Goal: Task Accomplishment & Management: Manage account settings

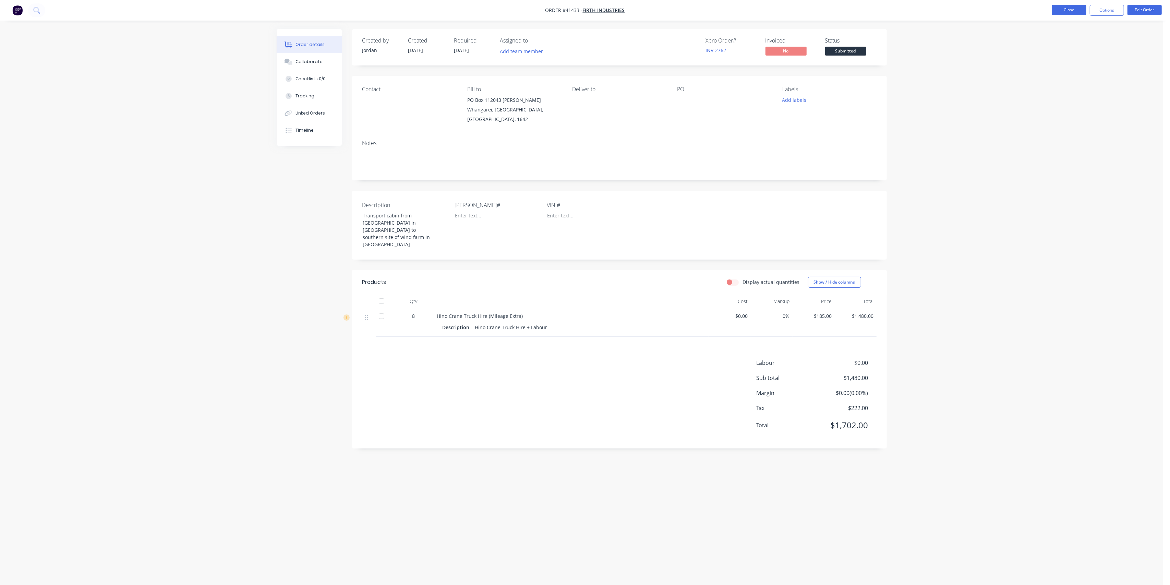
click at [1070, 11] on button "Close" at bounding box center [1069, 10] width 34 height 10
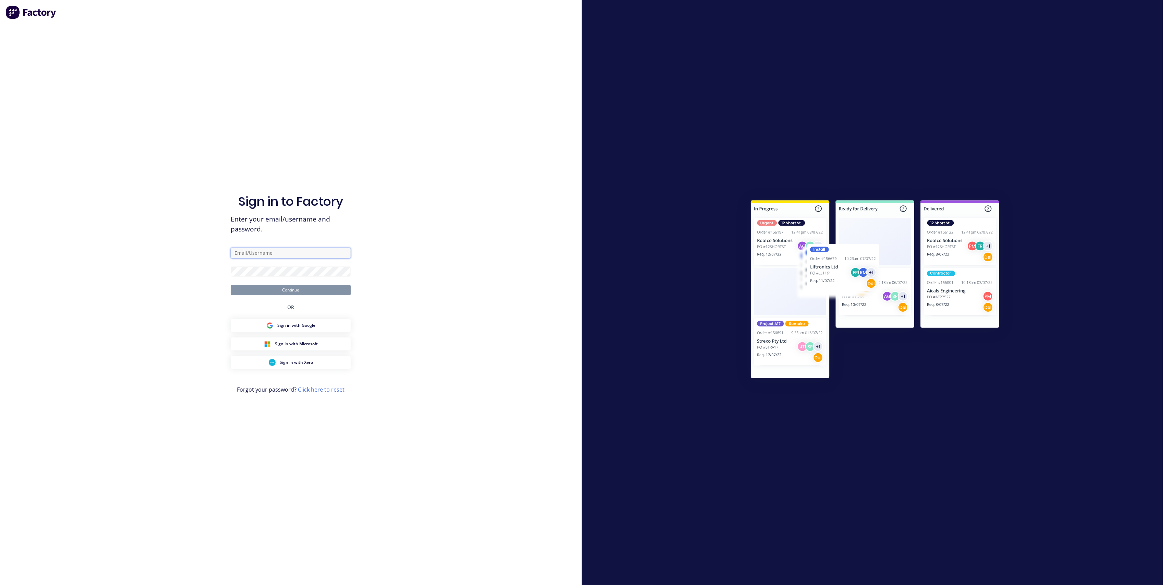
click at [259, 251] on input "text" at bounding box center [291, 253] width 120 height 10
type input "[EMAIL_ADDRESS][DOMAIN_NAME]"
click at [231, 285] on button "Continue" at bounding box center [291, 290] width 120 height 10
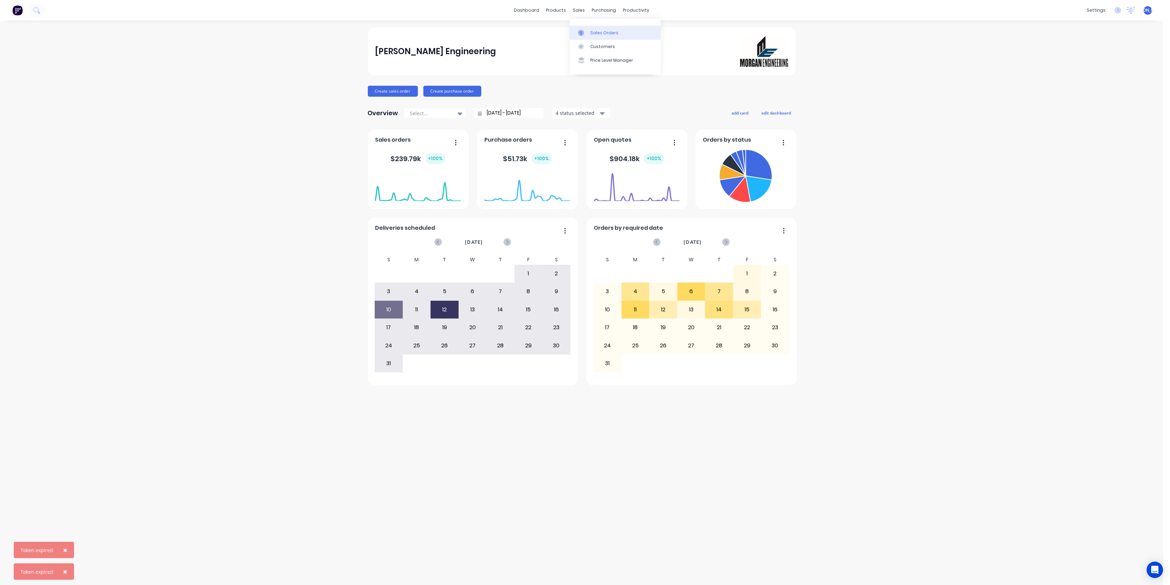
click at [603, 33] on div "Sales Orders" at bounding box center [604, 33] width 28 height 6
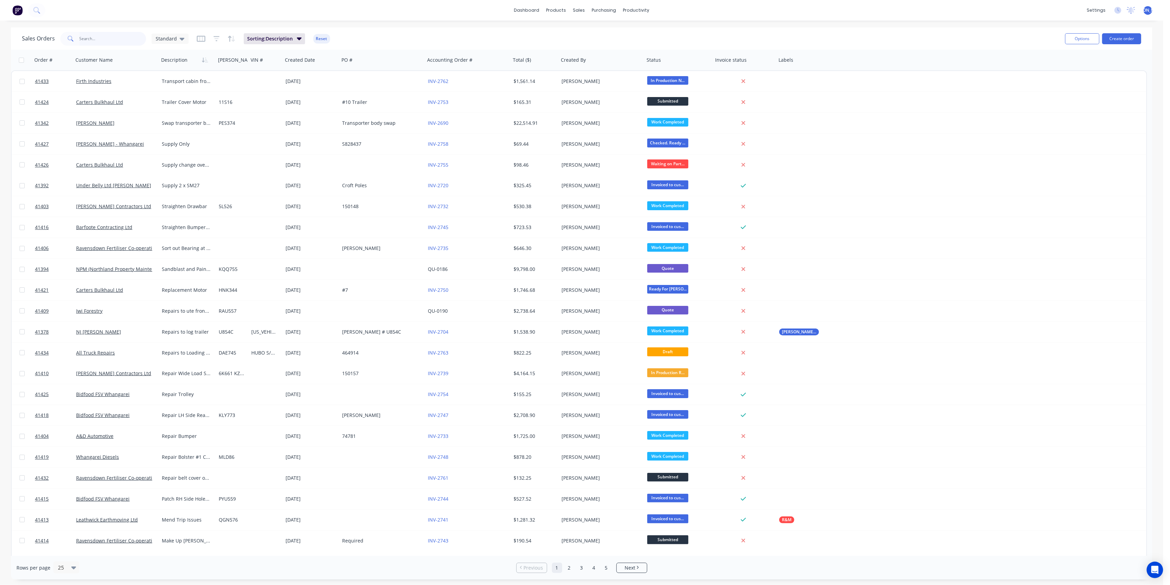
click at [107, 37] on input "text" at bounding box center [113, 39] width 67 height 14
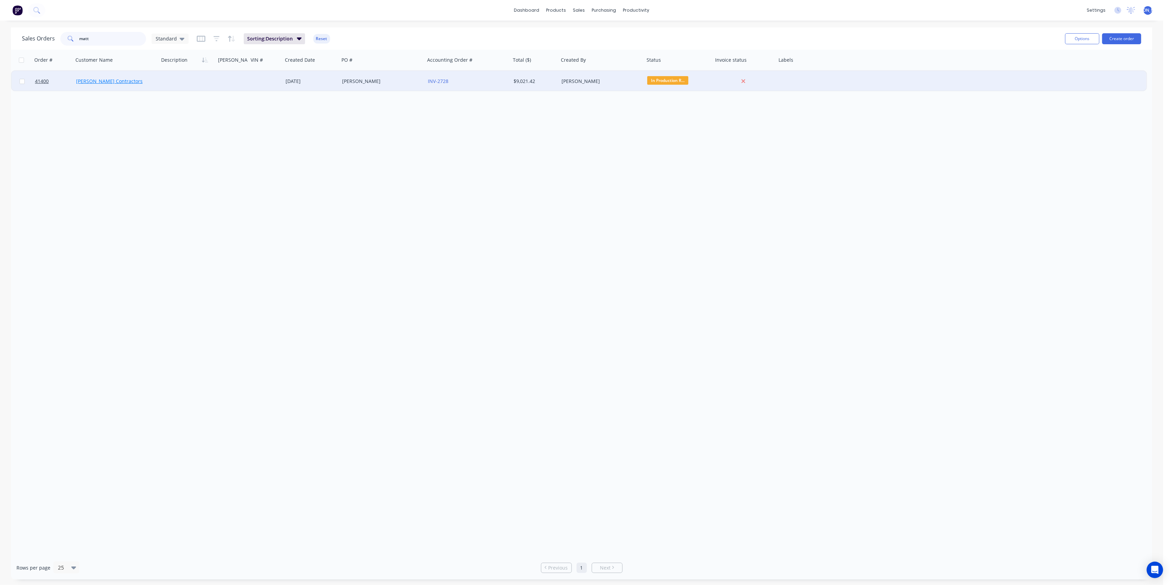
type input "matt"
click at [94, 81] on link "[PERSON_NAME] Contractors" at bounding box center [109, 81] width 66 height 7
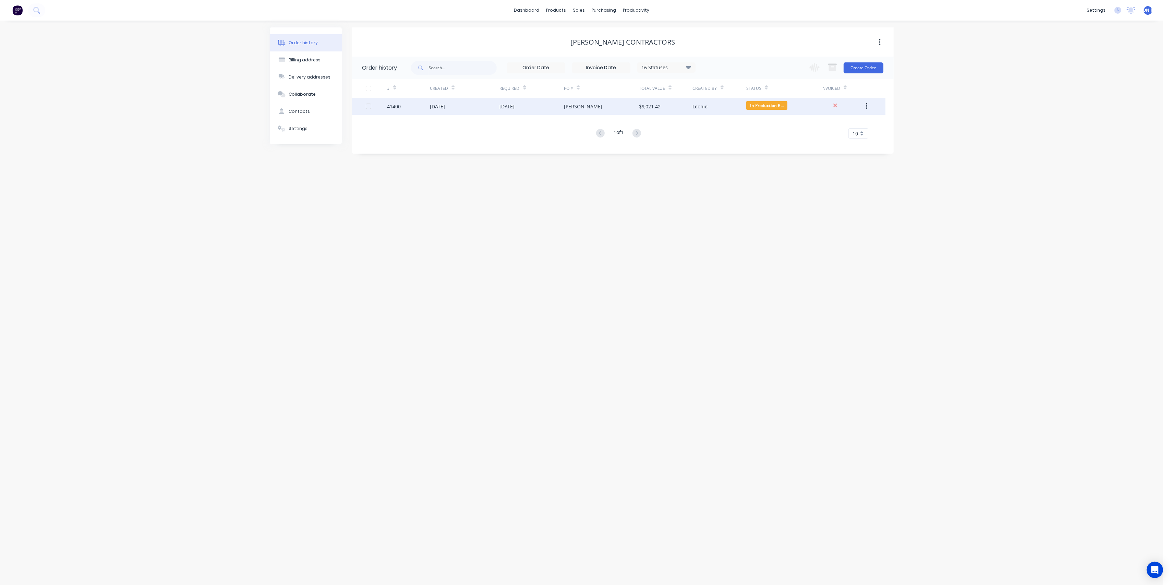
click at [424, 108] on div "41400" at bounding box center [408, 106] width 43 height 17
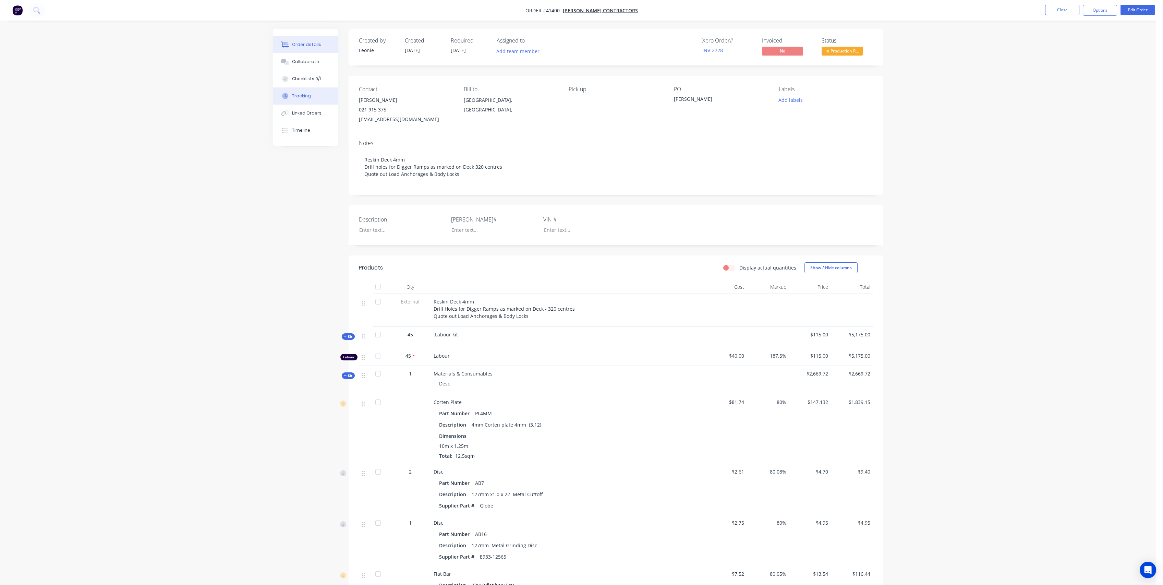
click at [315, 96] on button "Tracking" at bounding box center [305, 95] width 65 height 17
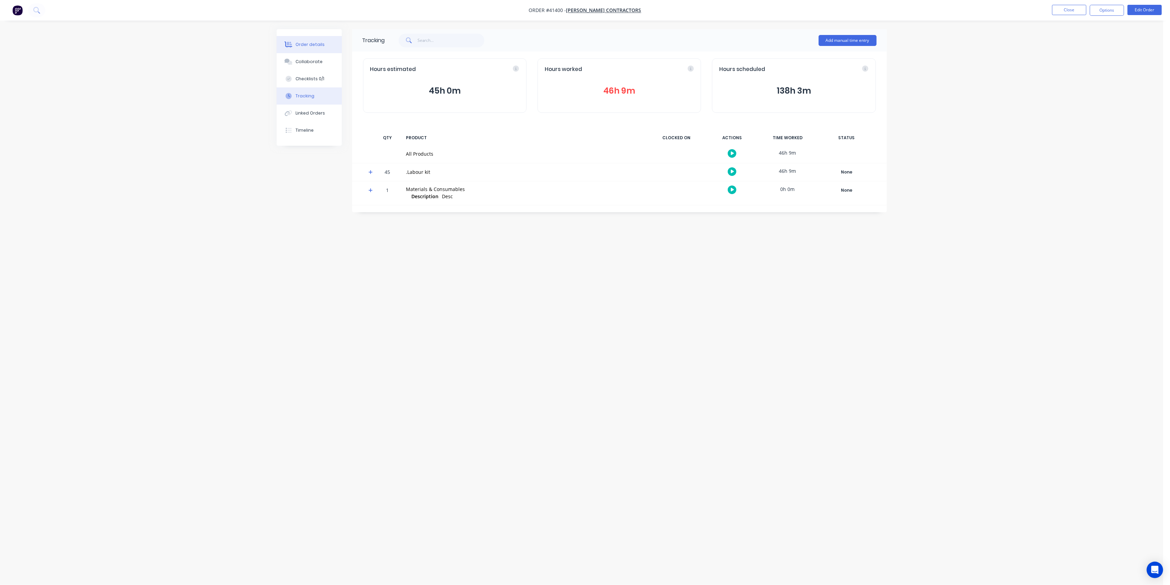
click at [312, 39] on button "Order details" at bounding box center [309, 44] width 65 height 17
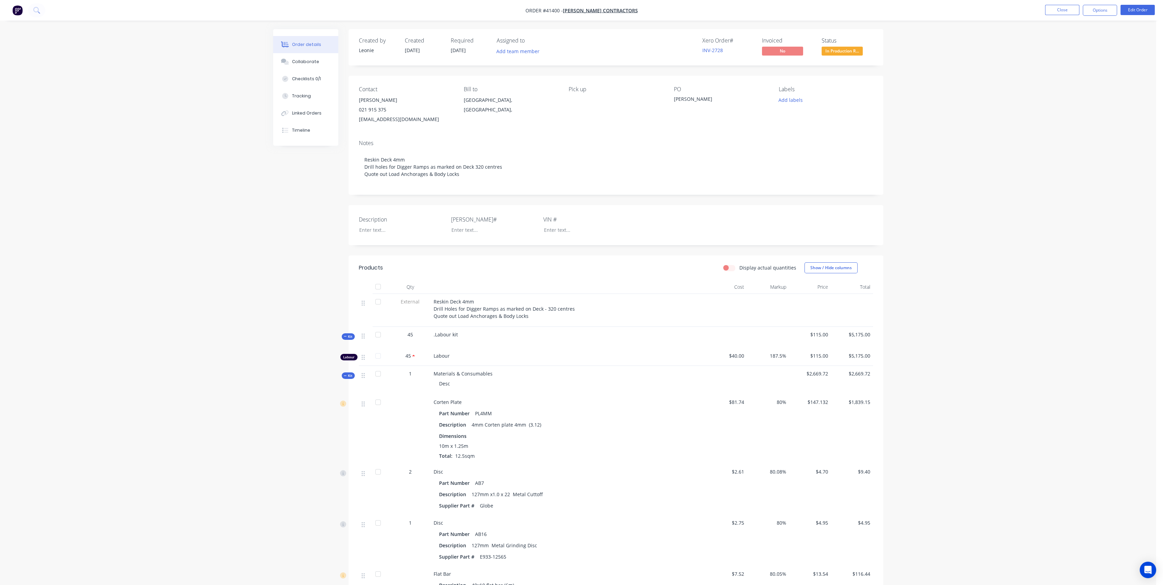
click at [408, 357] on span "45" at bounding box center [407, 355] width 5 height 7
click at [1132, 10] on button "Edit Order" at bounding box center [1137, 10] width 34 height 10
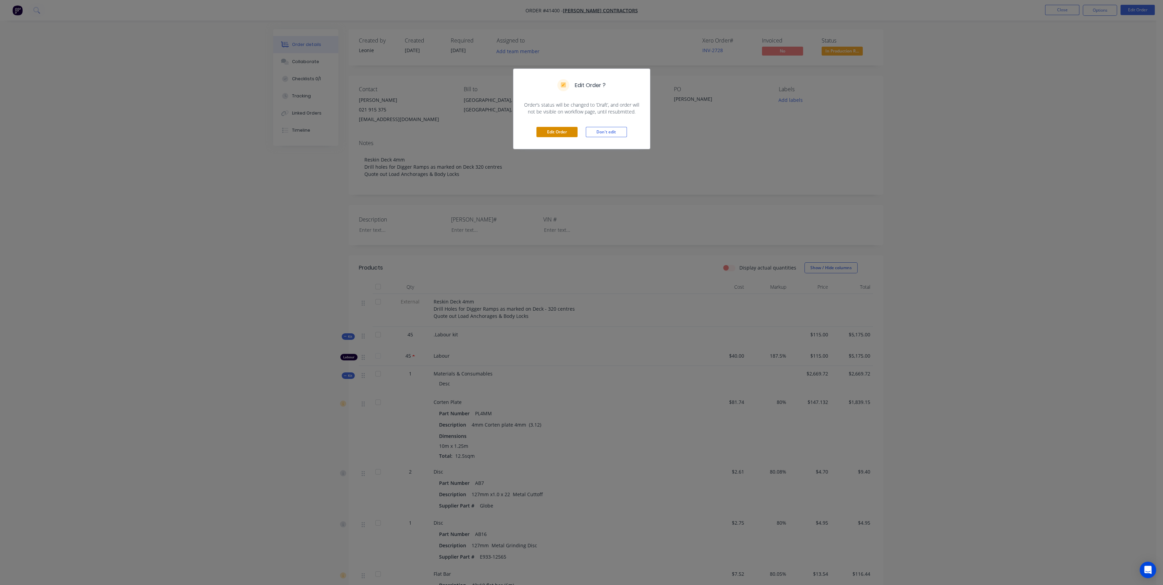
click at [565, 131] on button "Edit Order" at bounding box center [556, 132] width 41 height 10
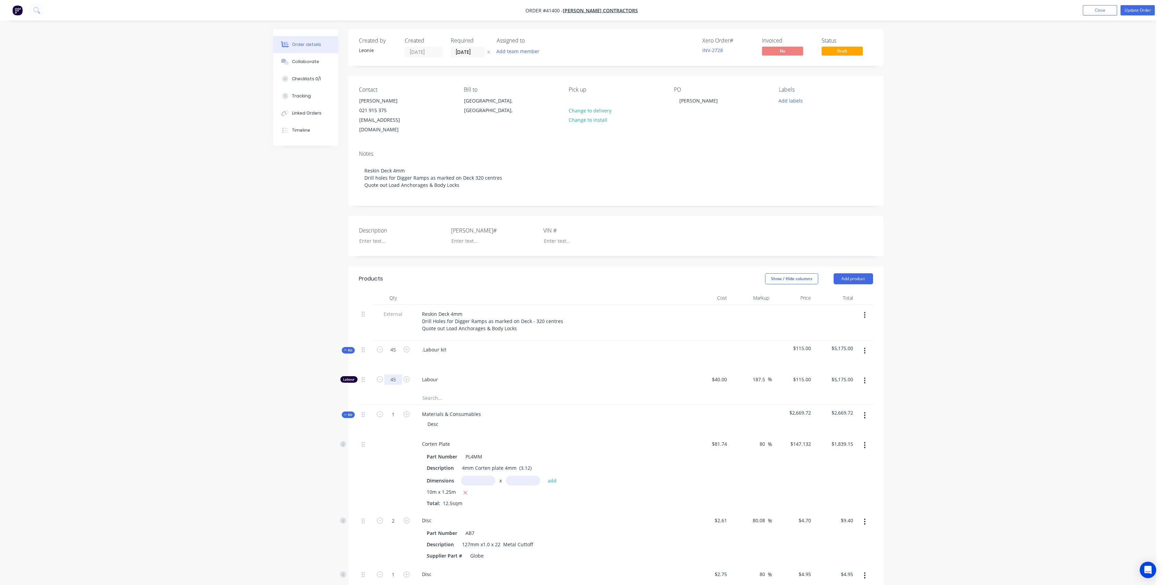
click at [393, 374] on input "45" at bounding box center [393, 379] width 18 height 10
type input "46"
type input "$5,290.00"
click at [566, 380] on div "Labour" at bounding box center [551, 380] width 274 height 21
click at [594, 324] on div "Reskin Deck 4mm Drill Holes for Digger Ramps as marked on Deck - 320 centres Qu…" at bounding box center [551, 323] width 274 height 36
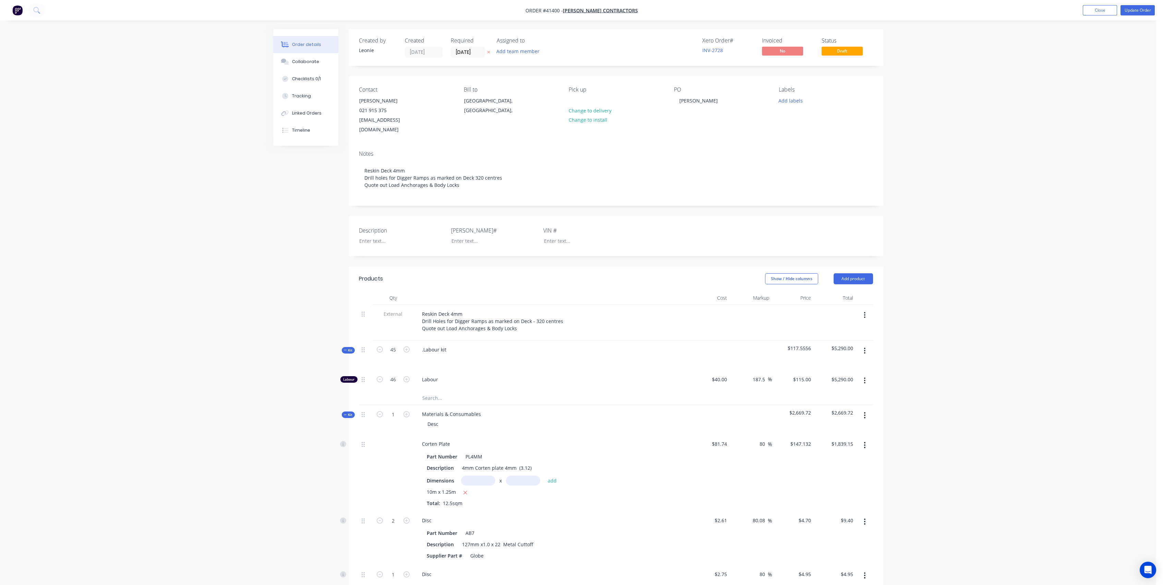
click at [348, 347] on span "Kit" at bounding box center [348, 349] width 9 height 5
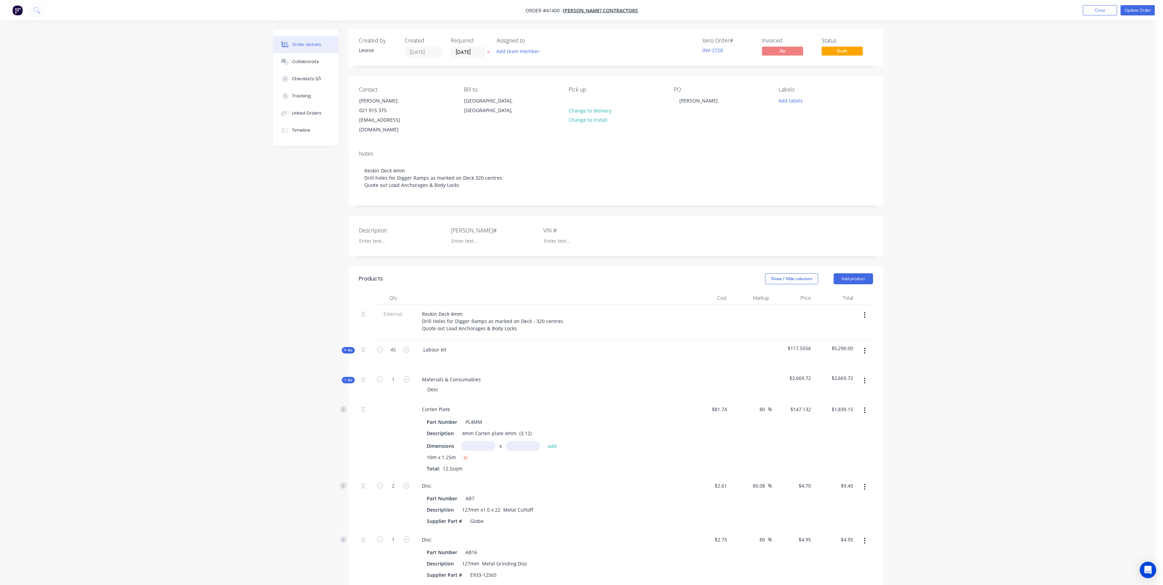
click at [349, 377] on span "Kit" at bounding box center [348, 379] width 9 height 5
